Goal: Task Accomplishment & Management: Use online tool/utility

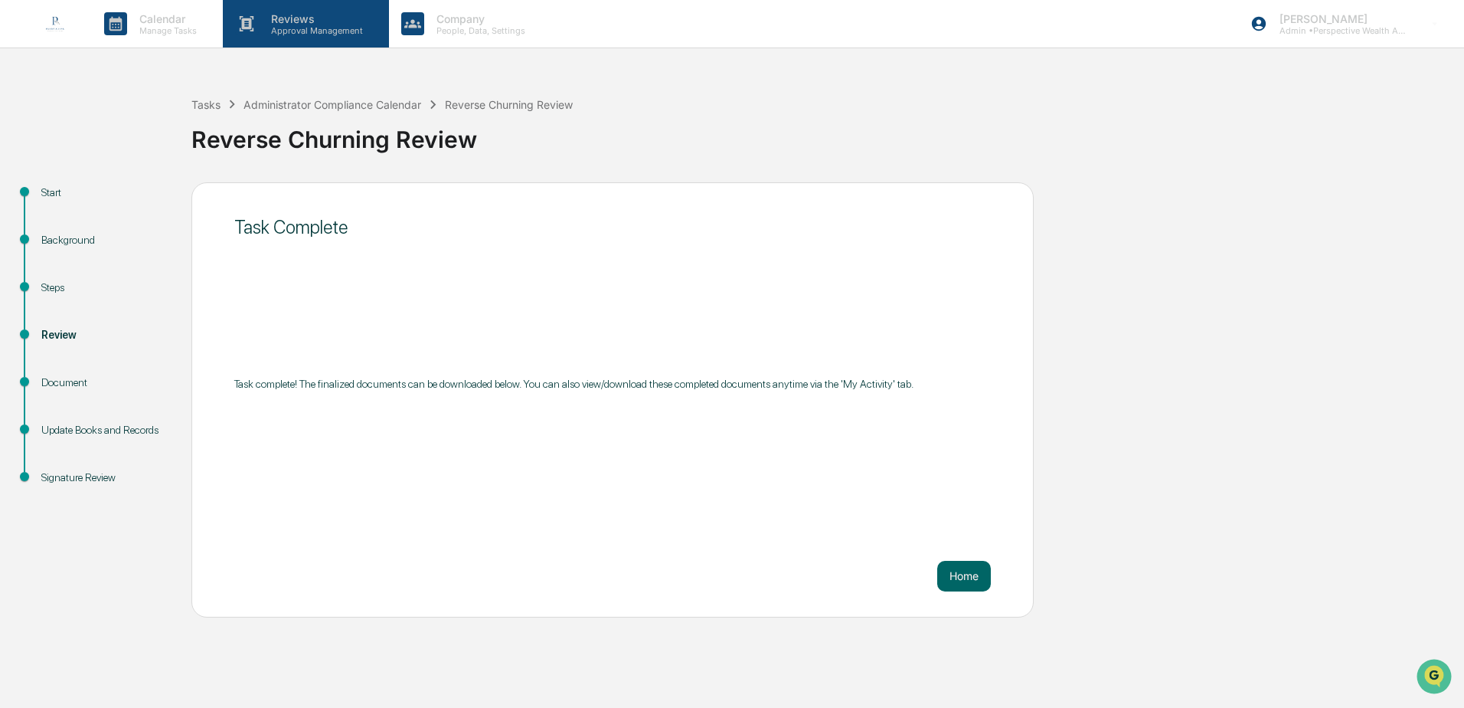
click at [320, 26] on p "Approval Management" at bounding box center [315, 30] width 112 height 11
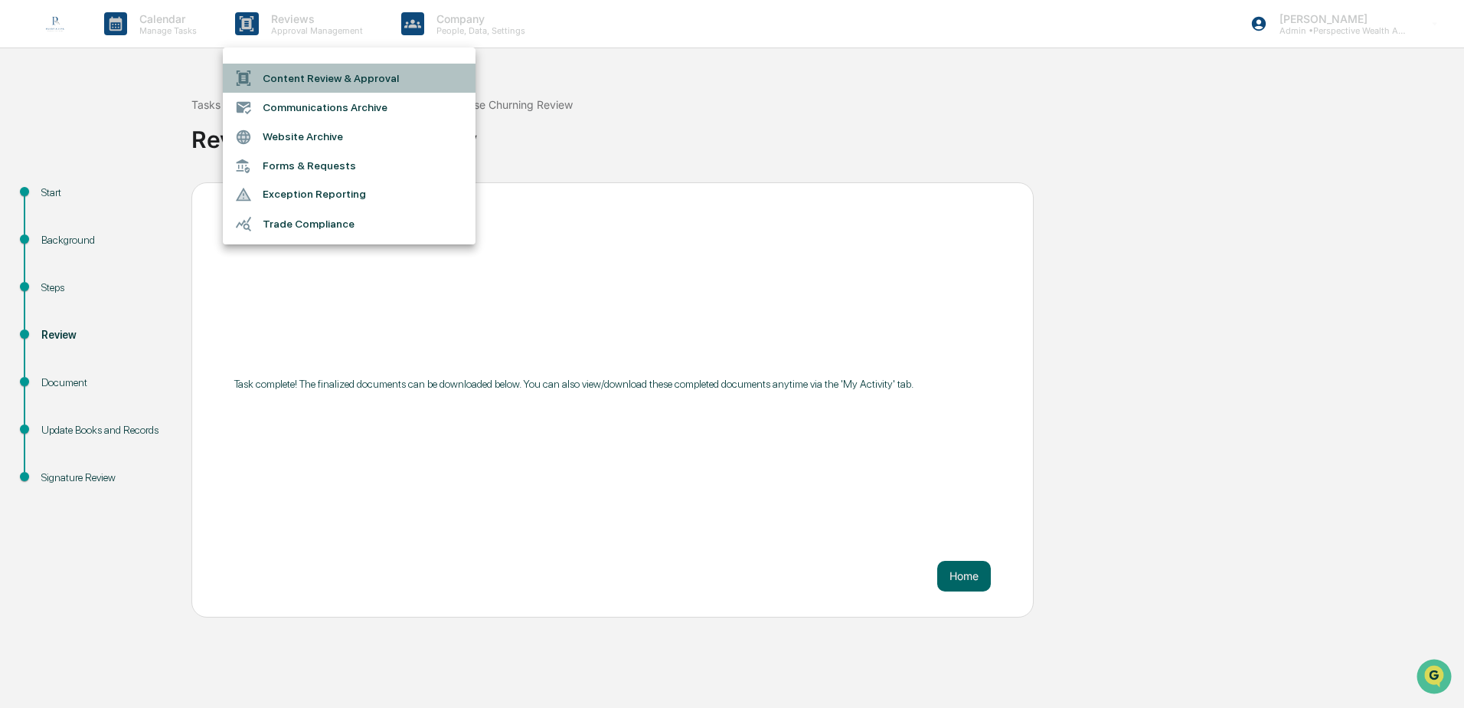
click at [298, 77] on li "Content Review & Approval" at bounding box center [349, 78] width 253 height 29
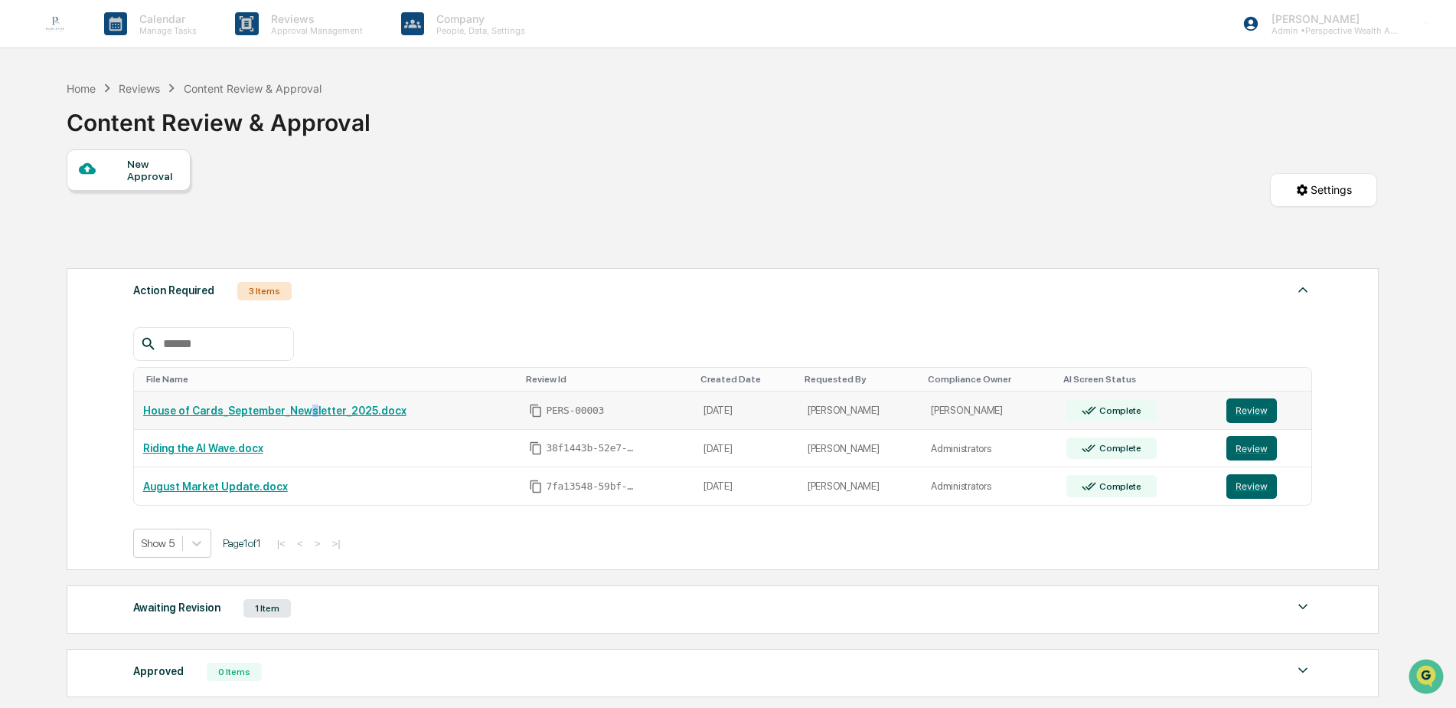
click at [299, 411] on link "House of Cards_September_Newsletter_2025.docx" at bounding box center [274, 410] width 263 height 12
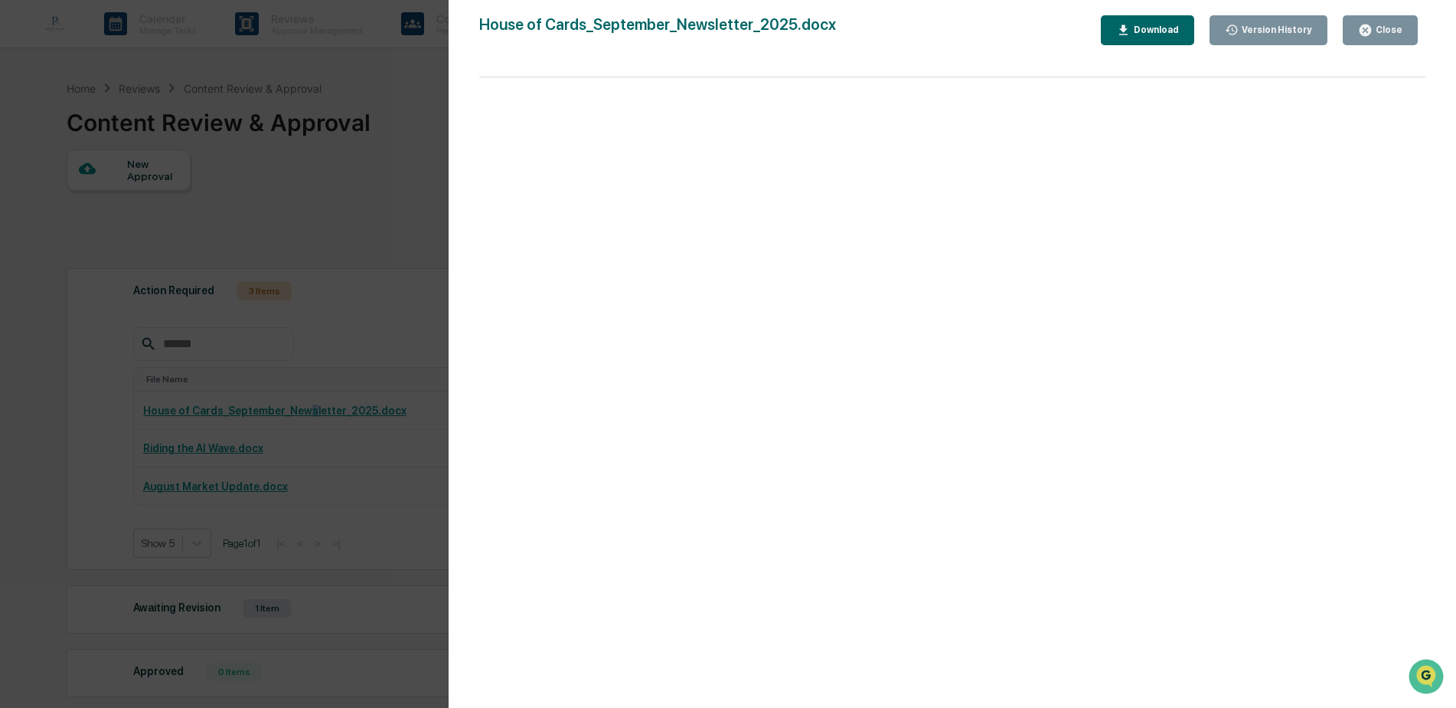
click at [1378, 25] on div "Close" at bounding box center [1388, 30] width 30 height 11
